Goal: Information Seeking & Learning: Learn about a topic

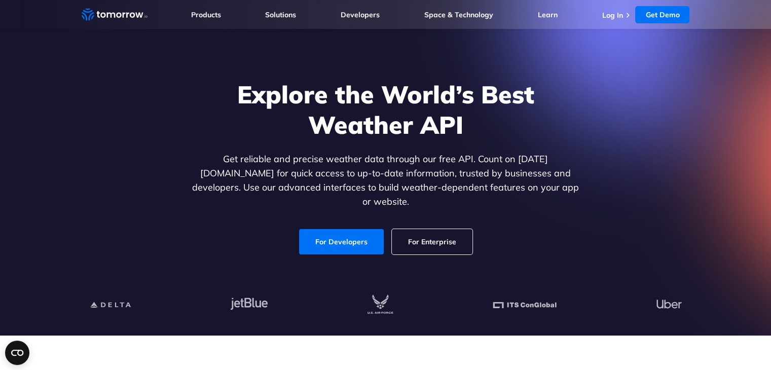
scroll to position [42, 0]
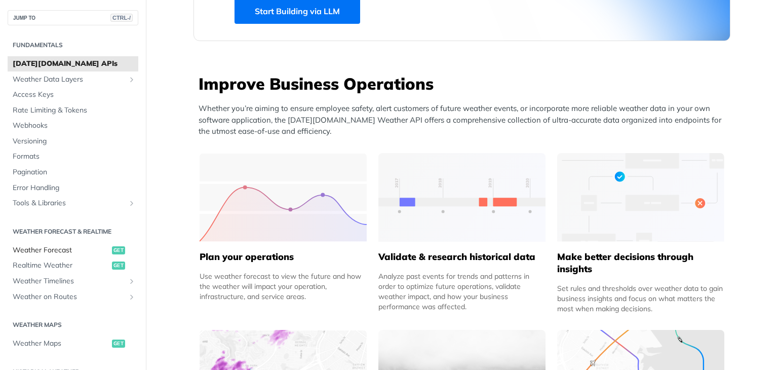
scroll to position [348, 0]
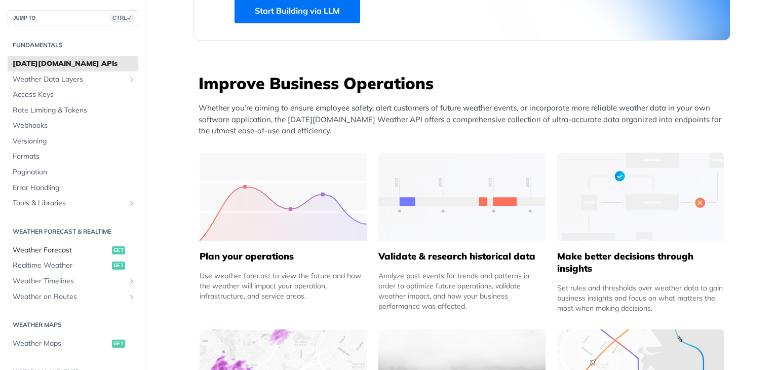
click at [61, 249] on span "Weather Forecast" at bounding box center [61, 250] width 97 height 10
